Goal: Task Accomplishment & Management: Manage account settings

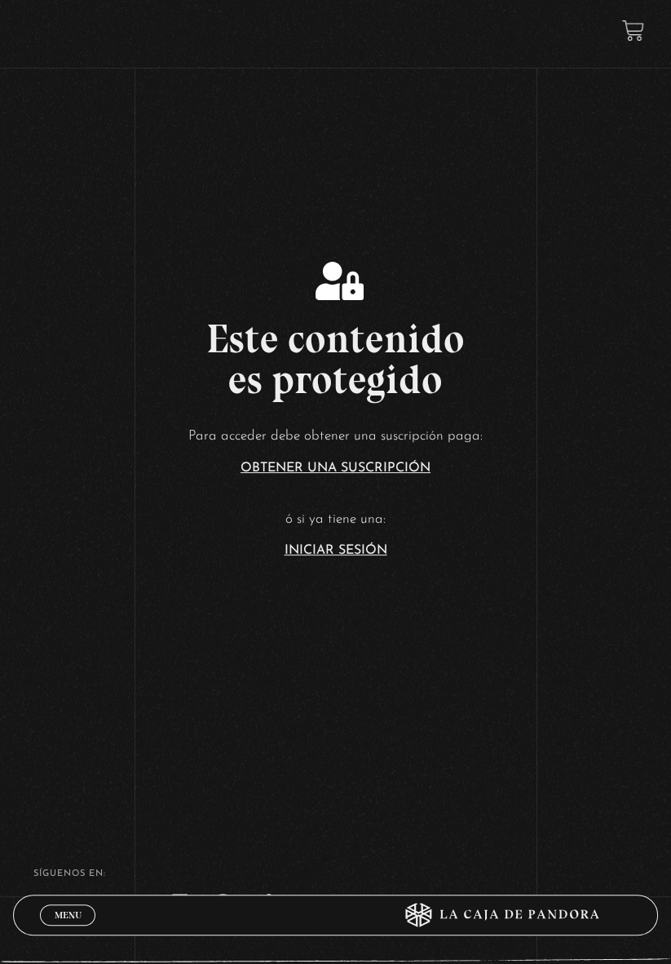
click at [347, 533] on p "ó si ya tiene una:" at bounding box center [335, 519] width 671 height 25
click at [366, 557] on link "Iniciar Sesión" at bounding box center [336, 550] width 103 height 13
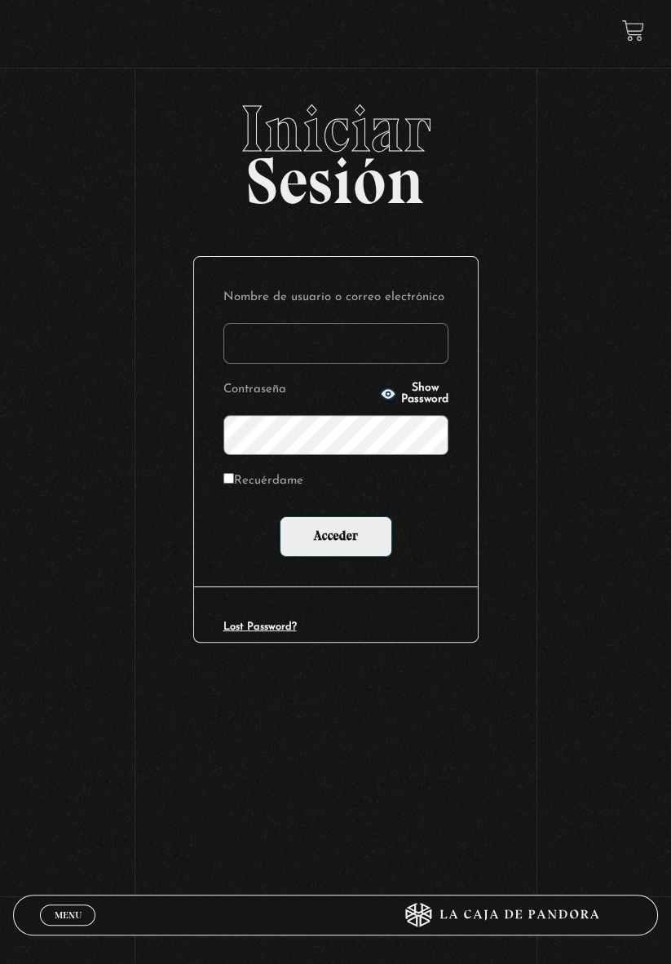
click at [401, 399] on span "Show Password" at bounding box center [424, 394] width 47 height 23
click at [232, 484] on input "Recuérdame" at bounding box center [228, 478] width 11 height 11
checkbox input "true"
click at [292, 350] on input "Nombre de usuario o correo electrónico" at bounding box center [335, 343] width 225 height 41
type input "[EMAIL_ADDRESS][DOMAIN_NAME]"
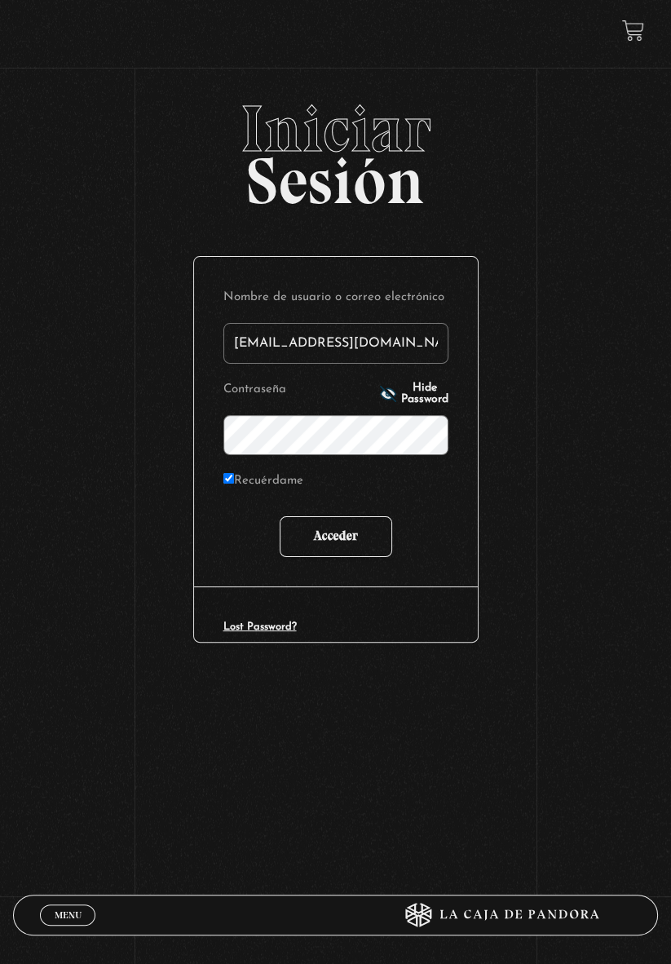
click at [369, 550] on input "Acceder" at bounding box center [336, 536] width 113 height 41
